Goal: Find specific page/section: Find specific page/section

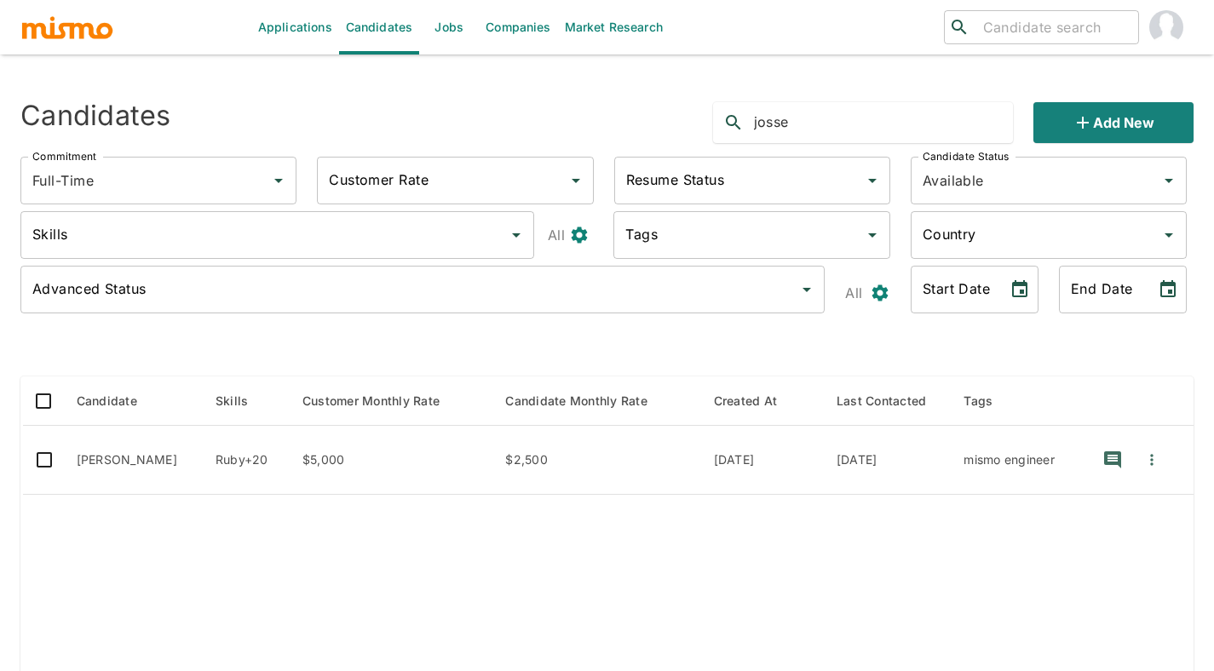
click at [299, 26] on link "Applications" at bounding box center [295, 27] width 88 height 55
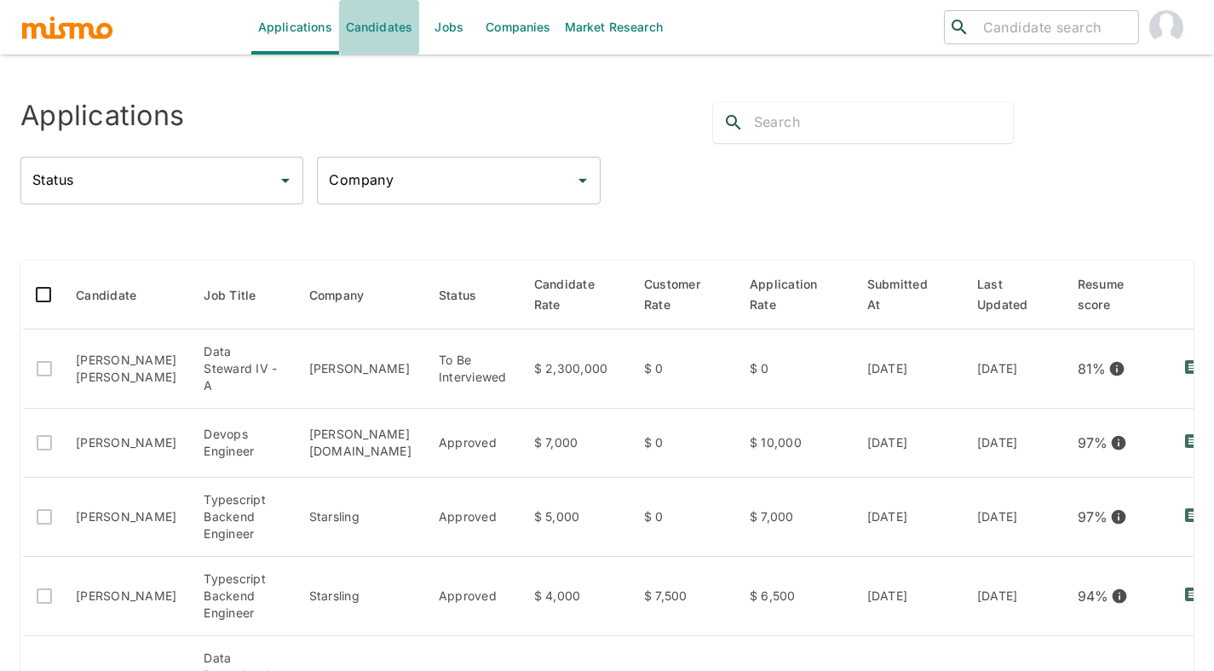
click at [401, 37] on link "Candidates" at bounding box center [379, 27] width 81 height 55
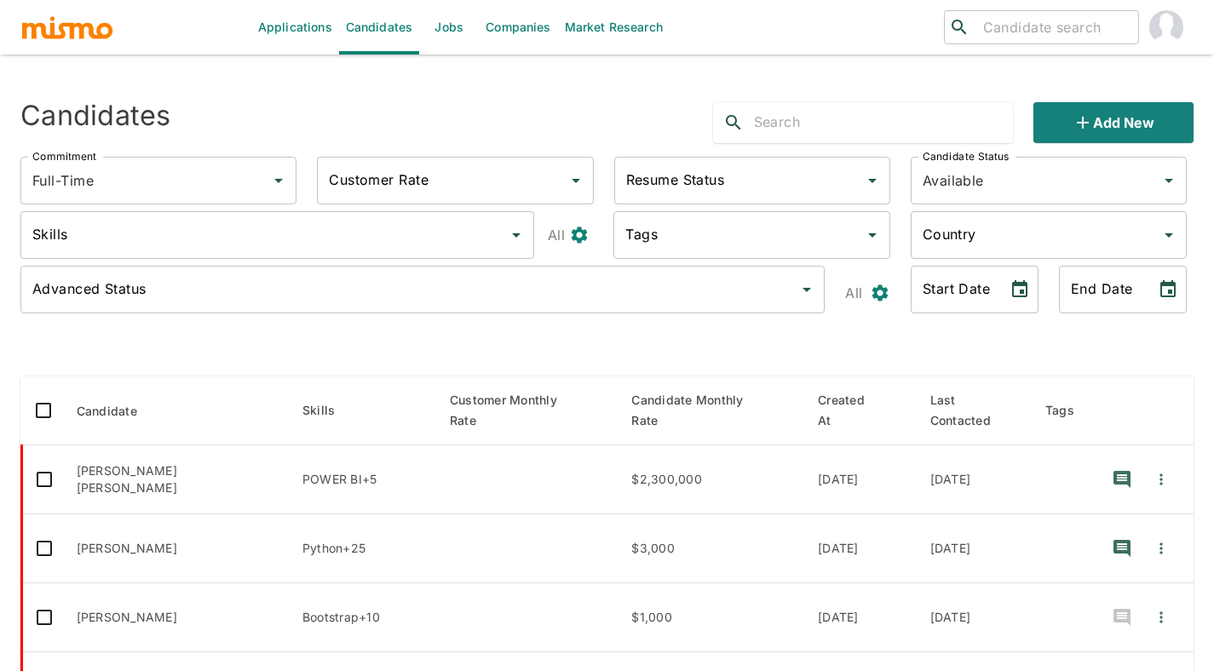
click at [767, 133] on input "text" at bounding box center [884, 122] width 260 height 27
click at [766, 132] on input "text" at bounding box center [884, 122] width 260 height 27
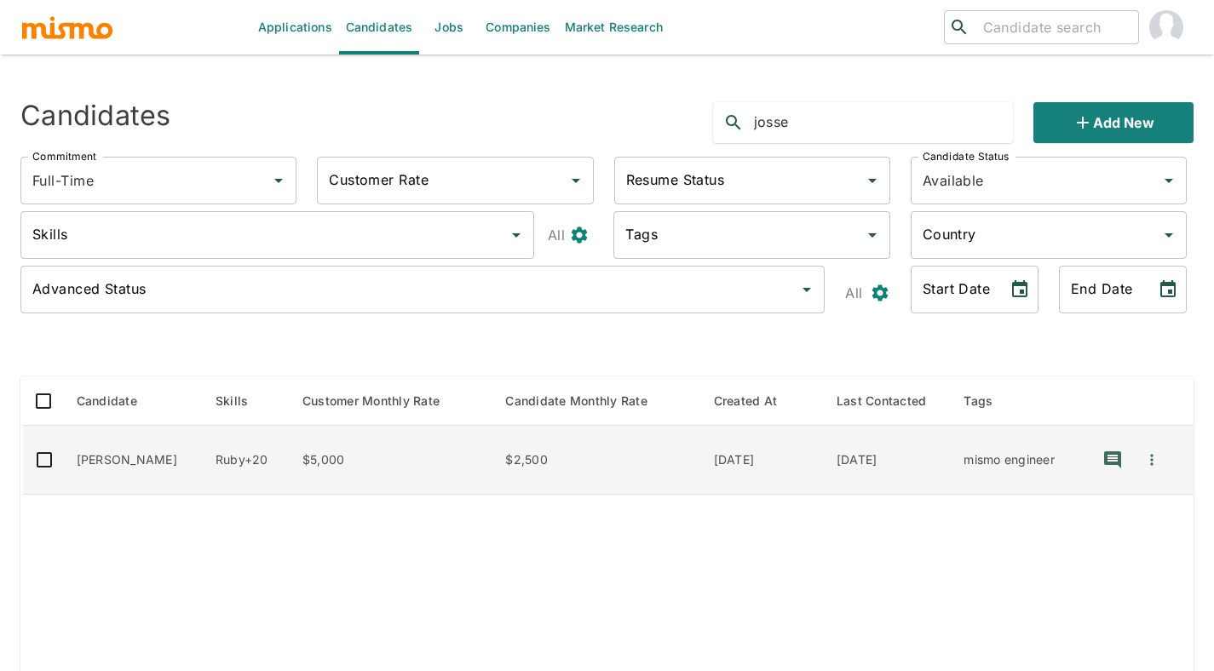
type input "josse"
click at [289, 456] on td "Ruby+20" at bounding box center [245, 460] width 87 height 69
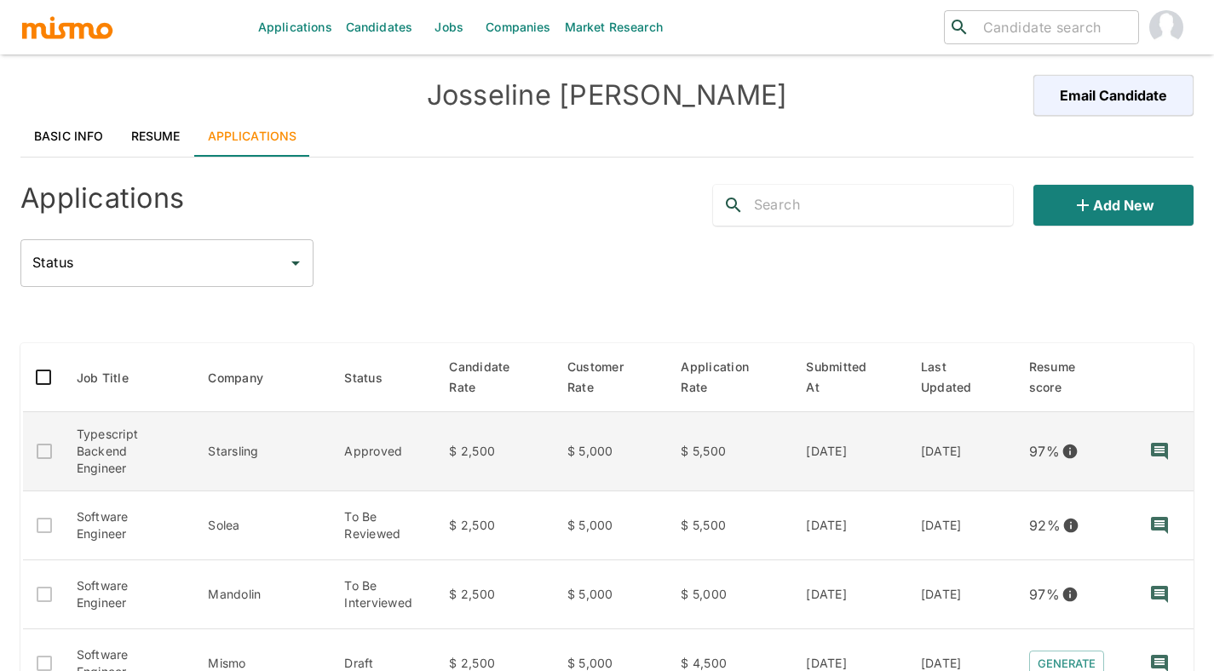
click at [277, 412] on td "Starsling" at bounding box center [262, 451] width 136 height 79
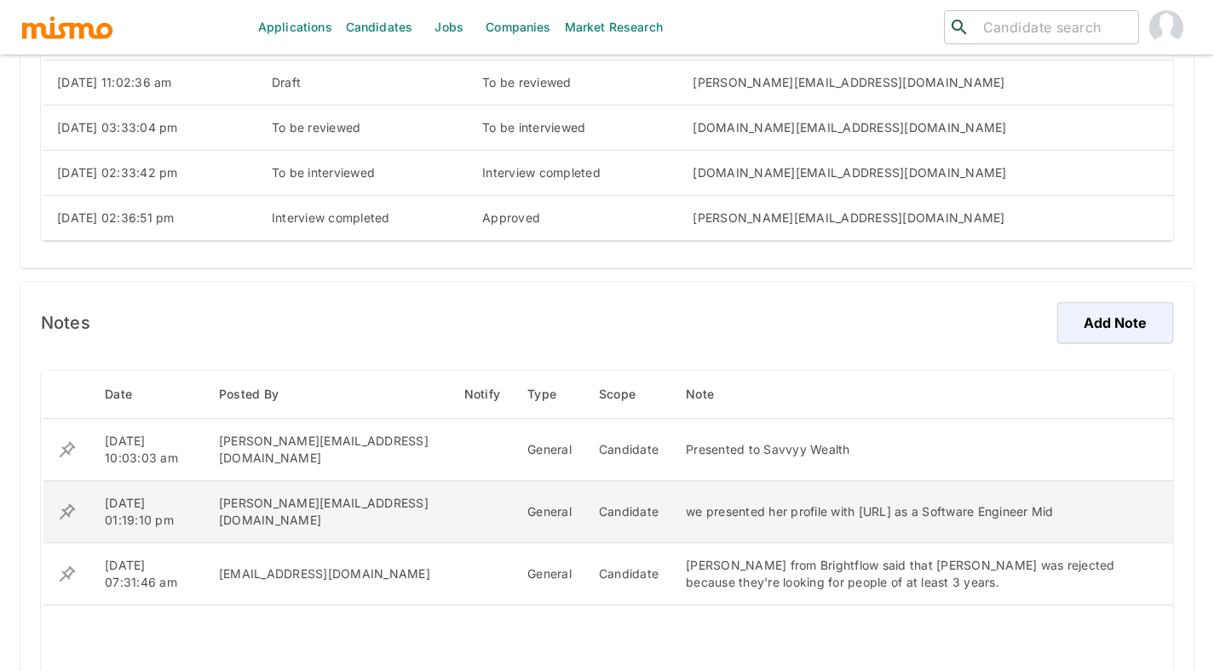
scroll to position [575, 0]
